Goal: Transaction & Acquisition: Purchase product/service

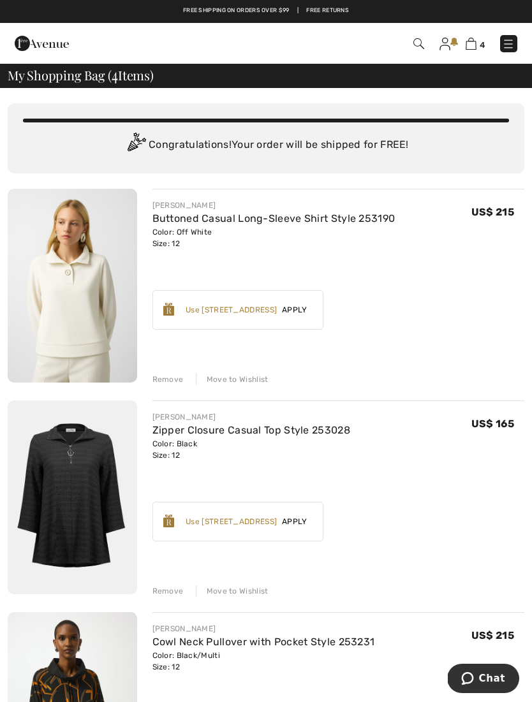
click at [179, 364] on div "JOSEPH RIBKOFF Buttoned Casual Long-Sleeve Shirt Style 253190 Color: Off White …" at bounding box center [338, 287] width 372 height 196
click at [170, 374] on div "Remove" at bounding box center [167, 379] width 31 height 11
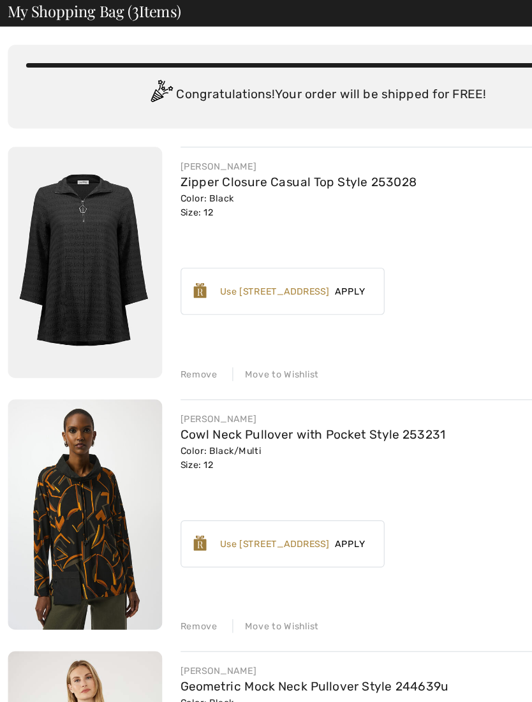
click at [165, 374] on div "Remove" at bounding box center [167, 379] width 31 height 11
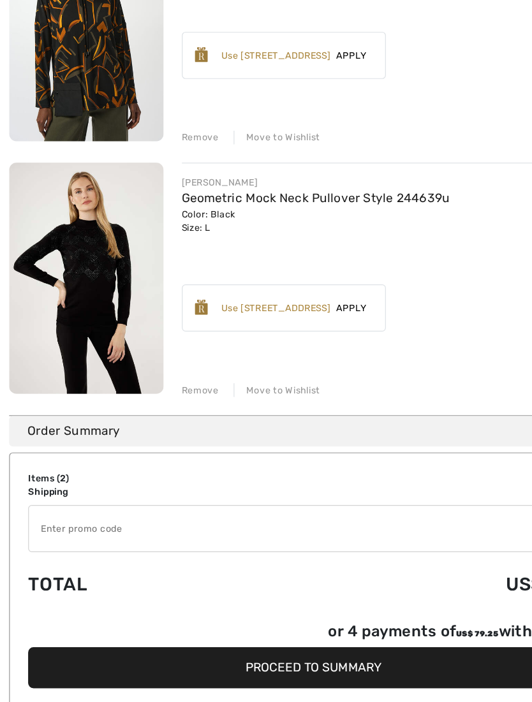
scroll to position [170, 0]
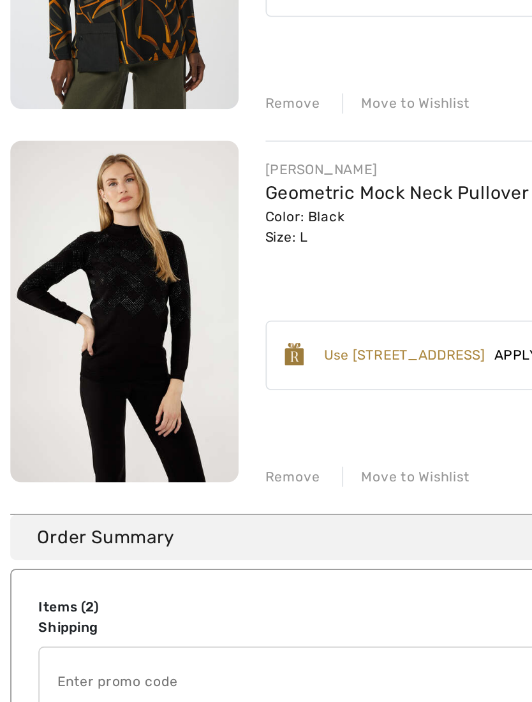
click at [159, 414] on div "Remove" at bounding box center [167, 419] width 31 height 11
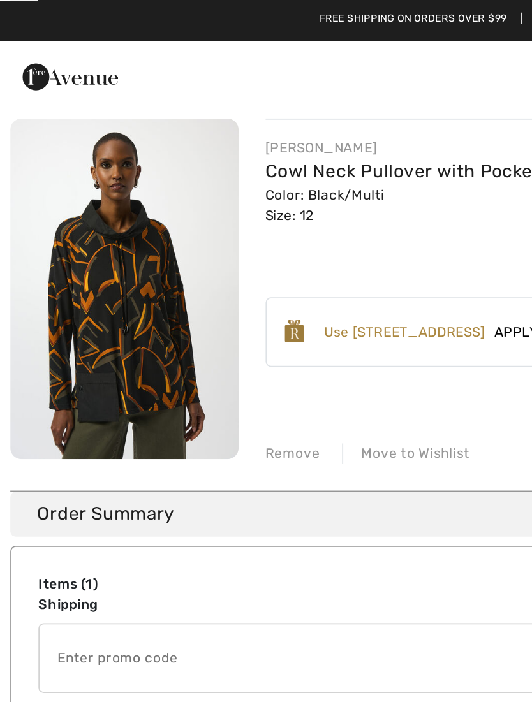
scroll to position [119, 0]
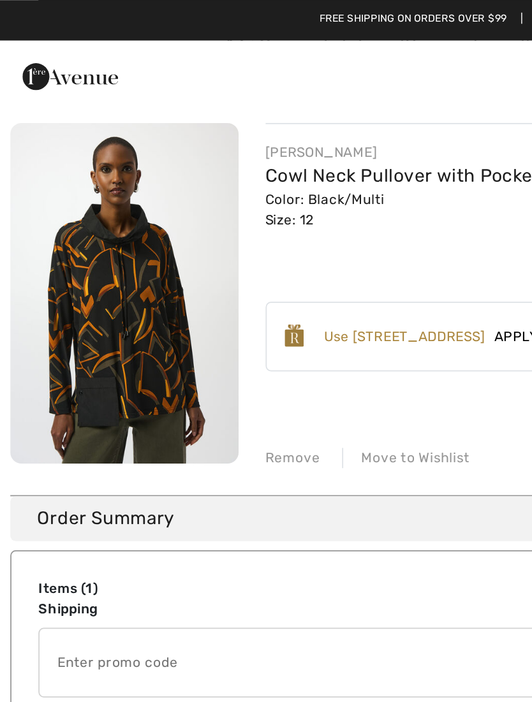
click at [87, 198] on img at bounding box center [72, 166] width 129 height 193
click at [86, 198] on img at bounding box center [72, 166] width 129 height 193
click at [256, 101] on link "Cowl Neck Pullover with Pocket Style 253231" at bounding box center [263, 99] width 223 height 12
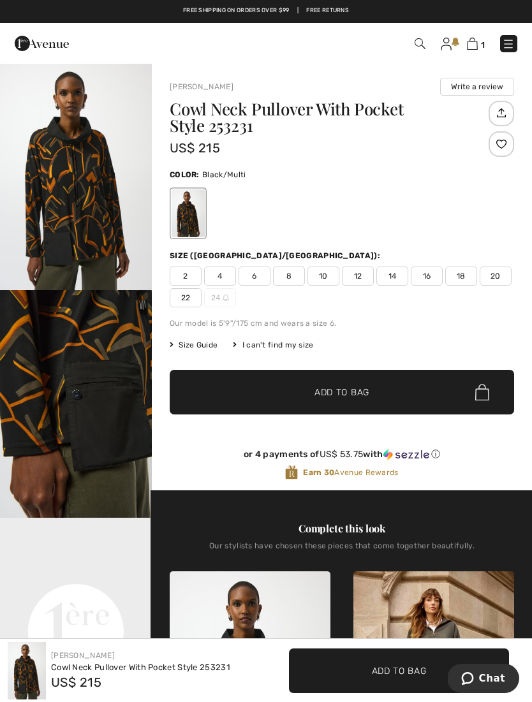
click at [106, 430] on img "2 / 7" at bounding box center [76, 404] width 152 height 228
click at [484, 43] on span "1" at bounding box center [483, 45] width 4 height 10
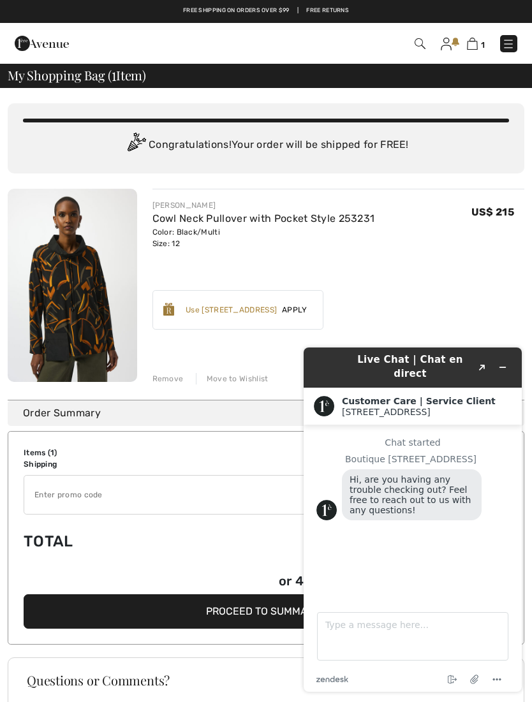
click at [450, 286] on div "Earn 30 Avenue Rewards ✔ Use [STREET_ADDRESS] Rewards Apply Remove" at bounding box center [338, 305] width 372 height 50
click at [509, 363] on button "Minimize widget" at bounding box center [502, 367] width 20 height 18
